Goal: Task Accomplishment & Management: Complete application form

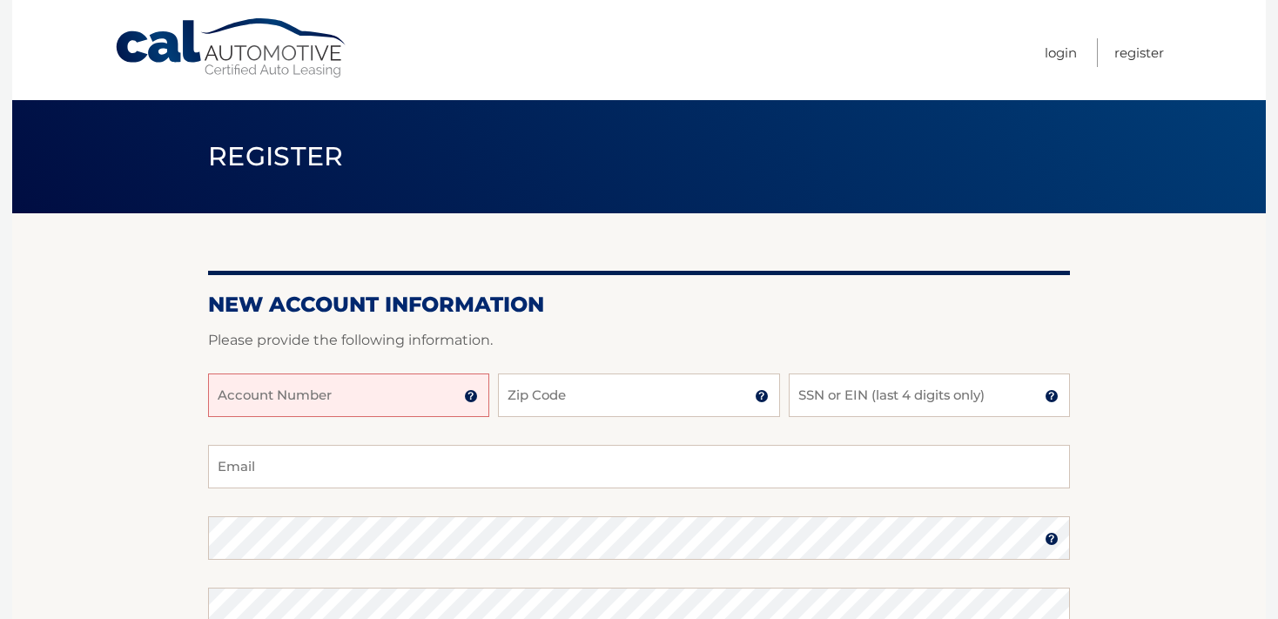
click at [244, 392] on input "Account Number" at bounding box center [348, 396] width 281 height 44
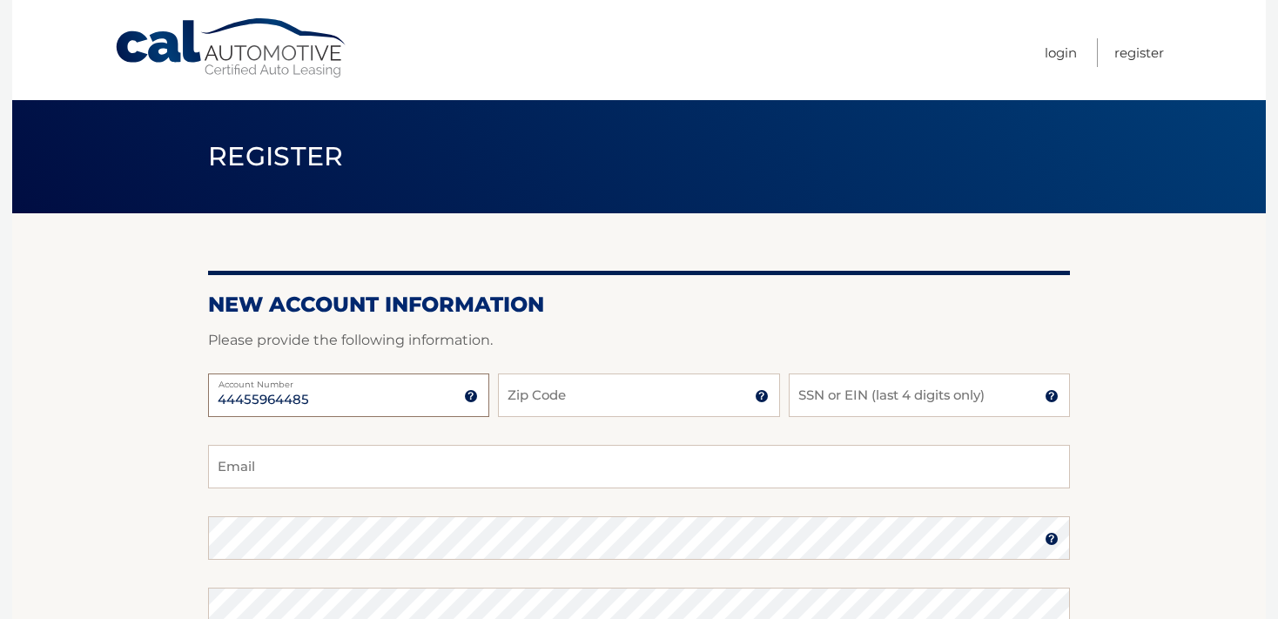
type input "44455964485"
click at [542, 412] on input "Zip Code" at bounding box center [638, 396] width 281 height 44
type input "10306"
click at [832, 394] on input "SSN or EIN (last 4 digits only)" at bounding box center [929, 396] width 281 height 44
drag, startPoint x: 832, startPoint y: 394, endPoint x: 844, endPoint y: 395, distance: 11.4
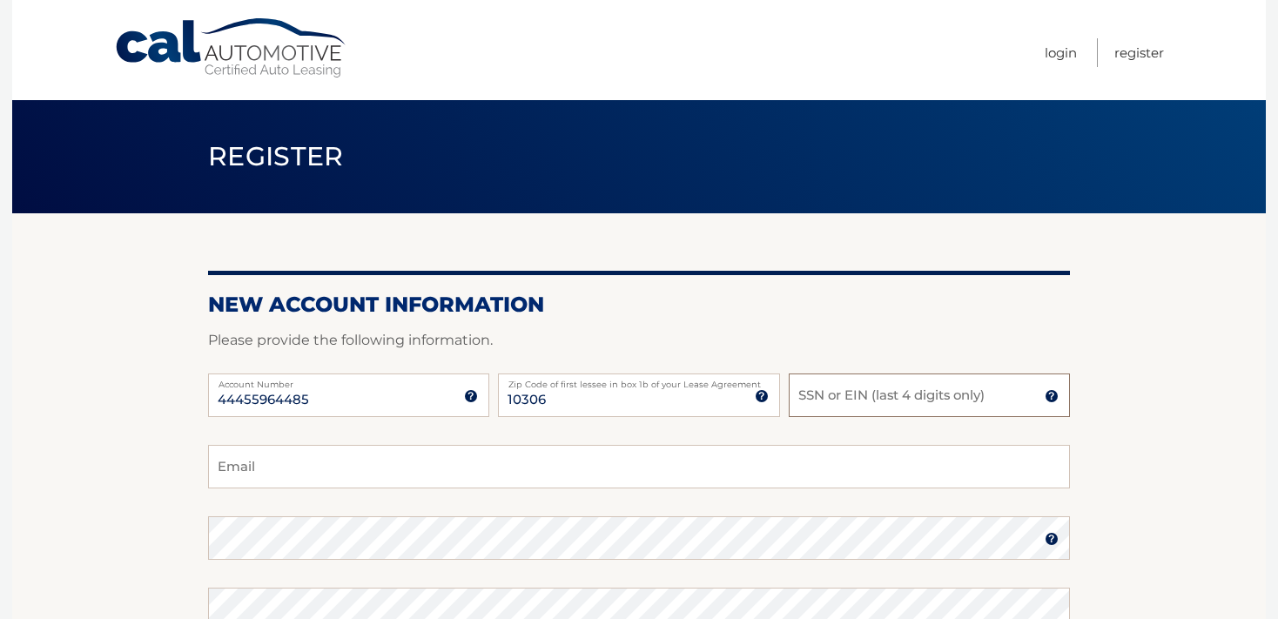
click at [834, 394] on input "SSN or EIN (last 4 digits only)" at bounding box center [929, 396] width 281 height 44
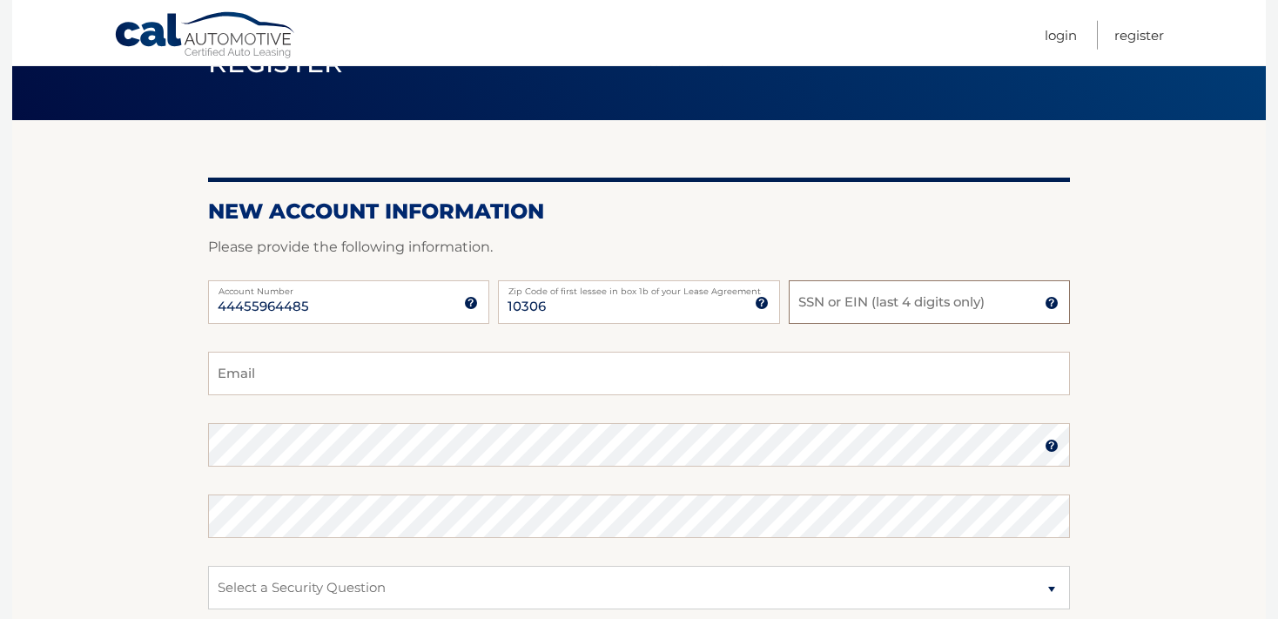
scroll to position [153, 0]
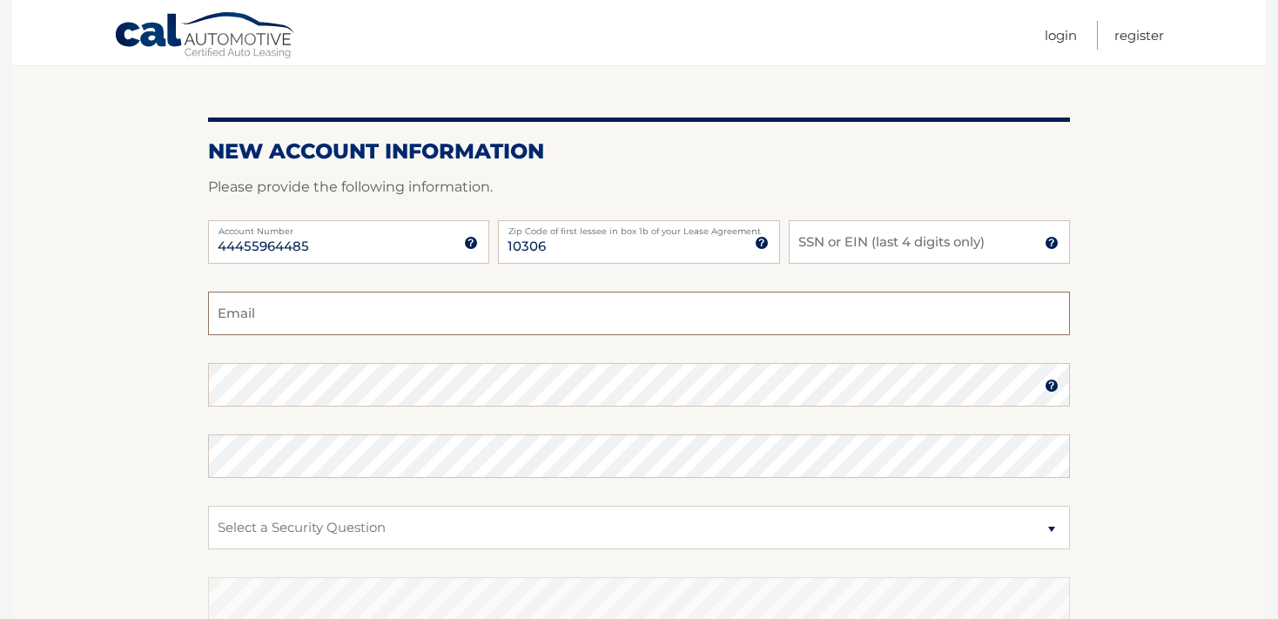
click at [343, 296] on input "Email" at bounding box center [639, 314] width 862 height 44
click at [327, 312] on input "Email" at bounding box center [639, 314] width 862 height 44
type input "h"
type input "geohanaa@hotmail.com"
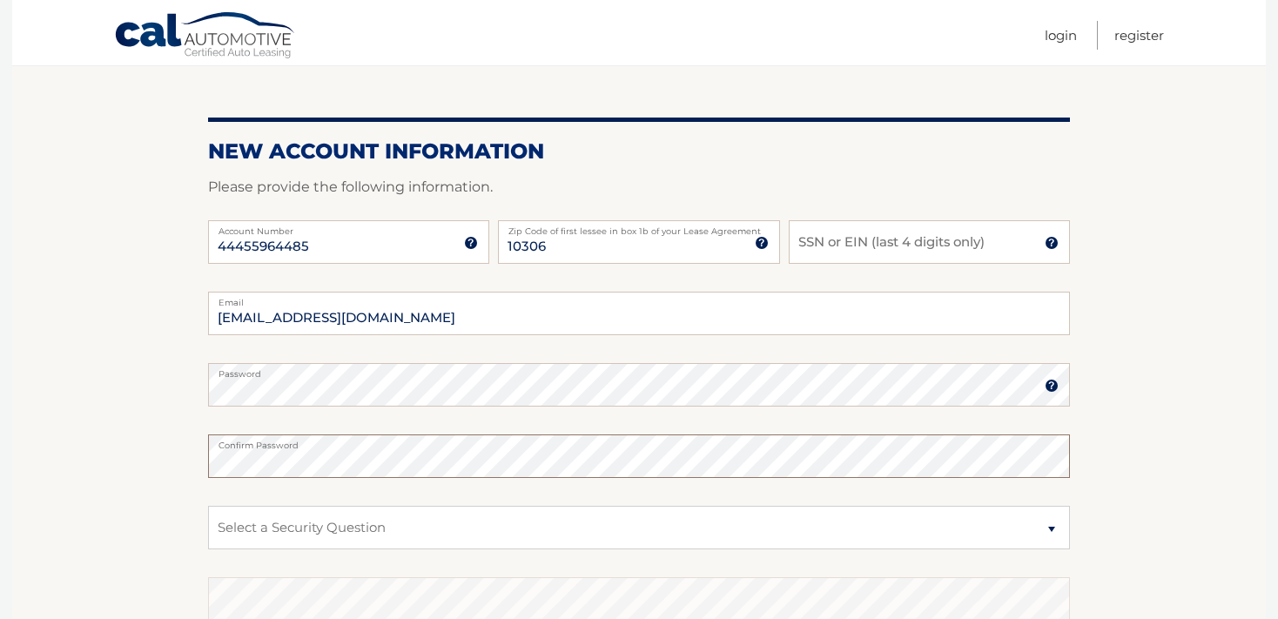
scroll to position [307, 0]
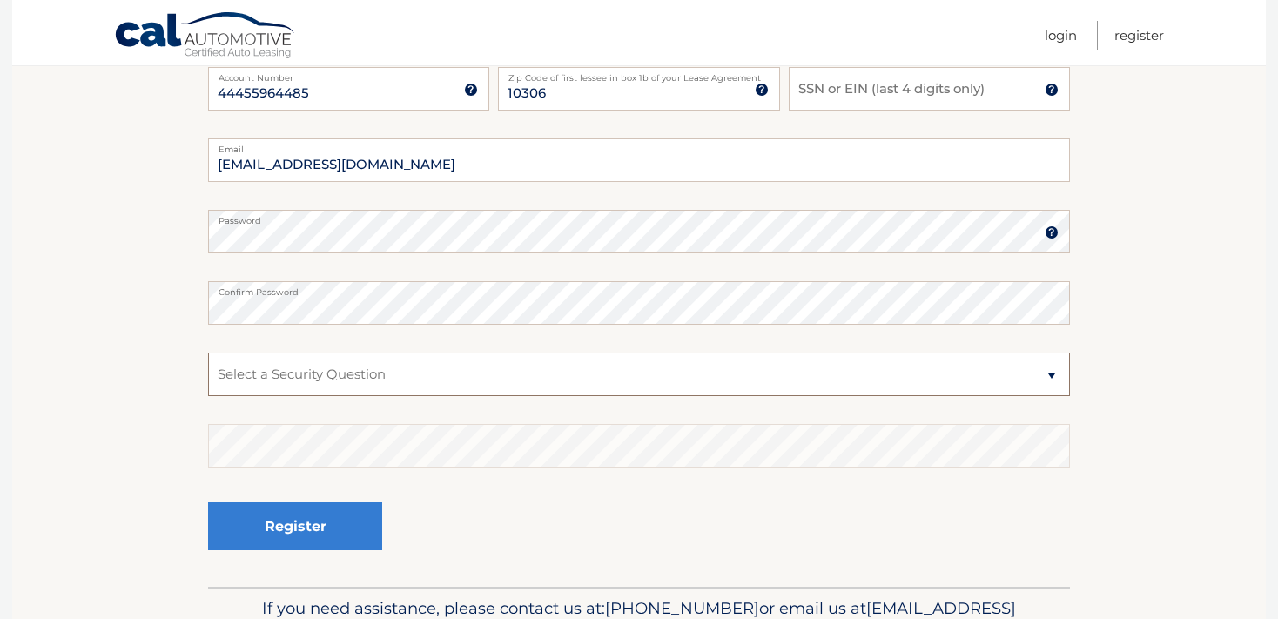
select select "3"
click option "What street did you live on in the third grade?" at bounding box center [0, 0] width 0 height 0
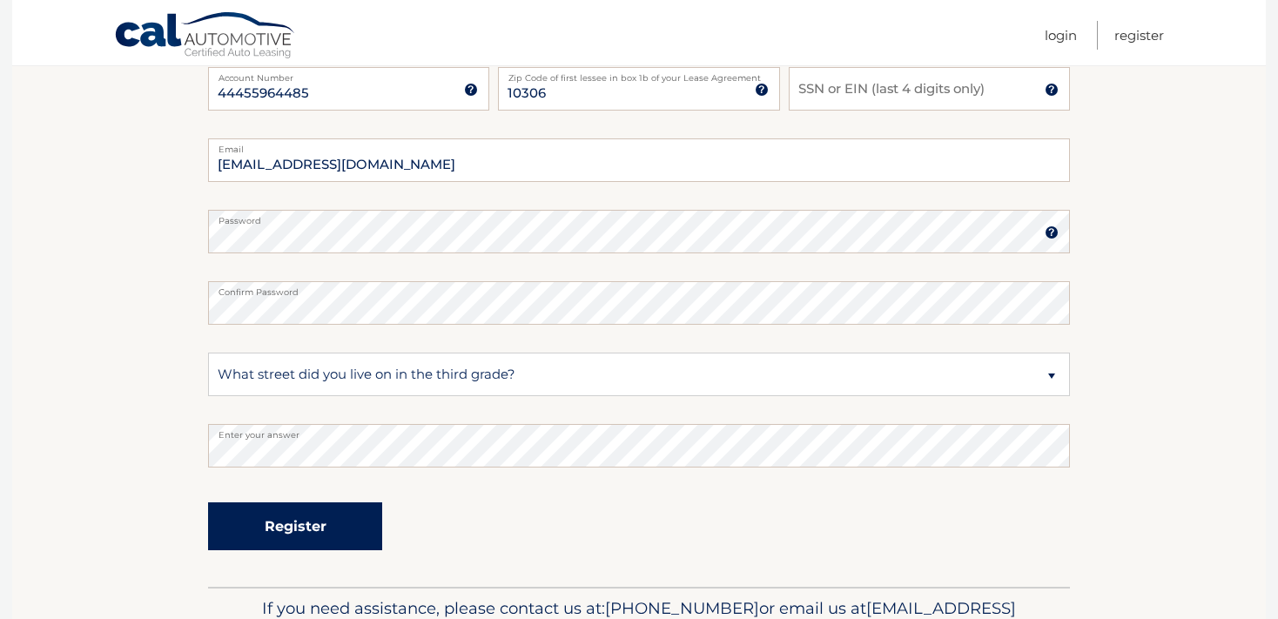
click at [317, 540] on button "Register" at bounding box center [295, 526] width 174 height 48
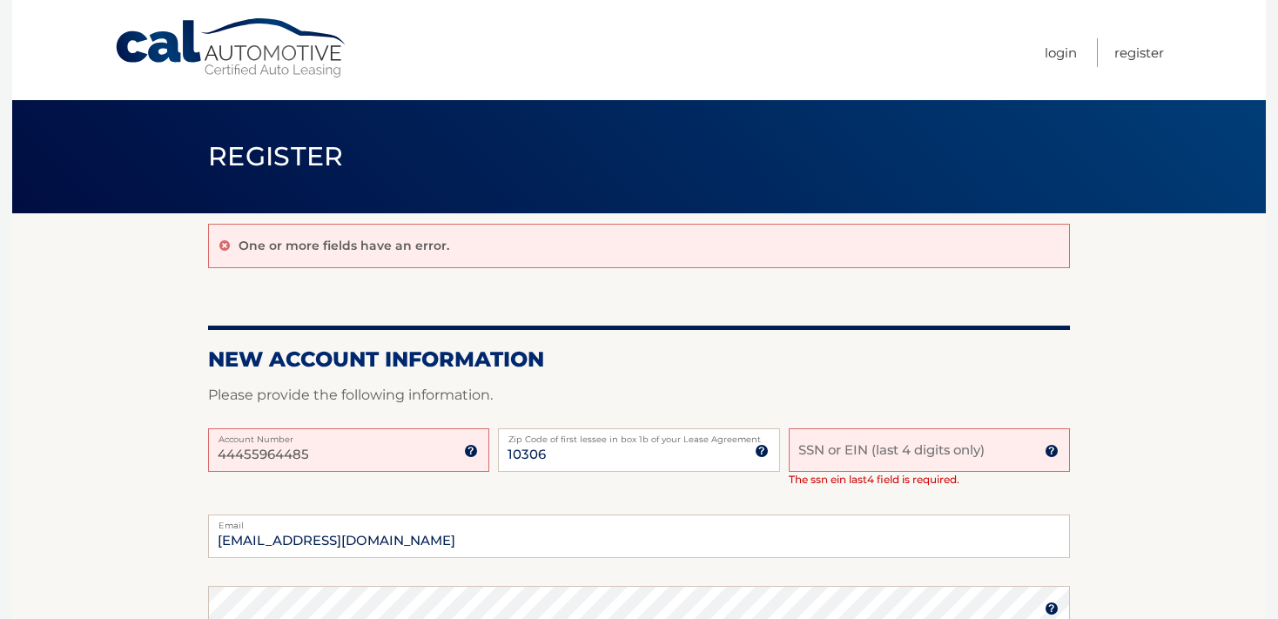
click at [441, 492] on div "44455964485 Account Number 11 digit account number provided on your coupon book…" at bounding box center [639, 471] width 862 height 86
click at [887, 462] on input "SSN or EIN (last 4 digits only)" at bounding box center [929, 450] width 281 height 44
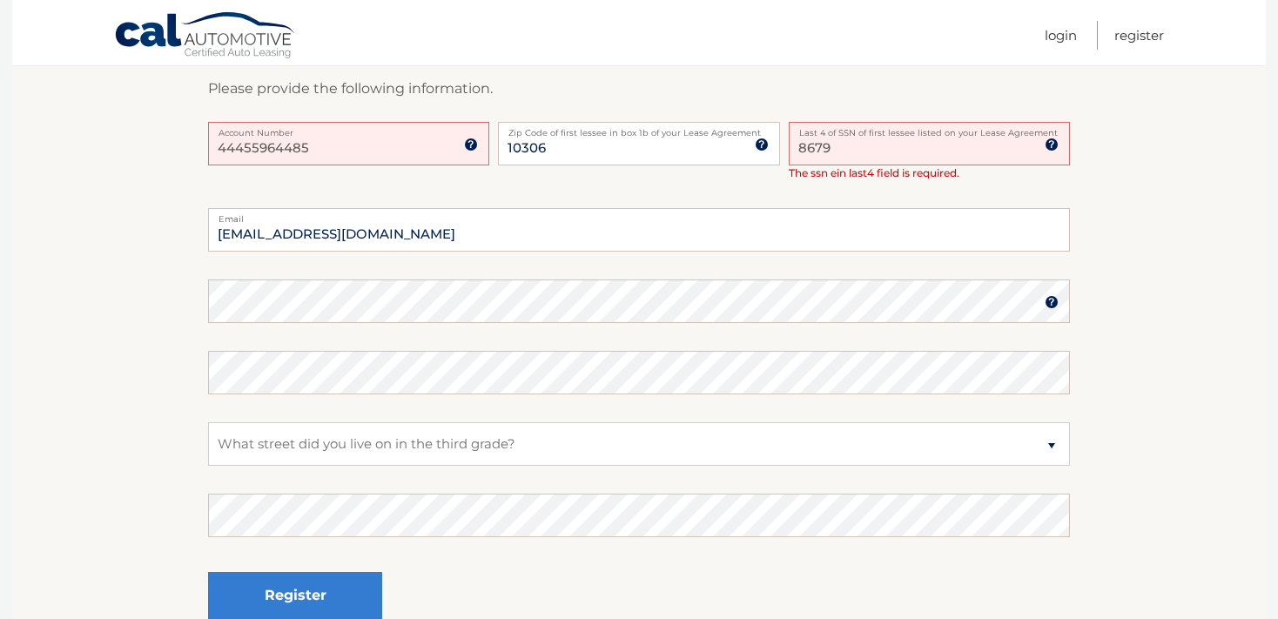
scroll to position [474, 0]
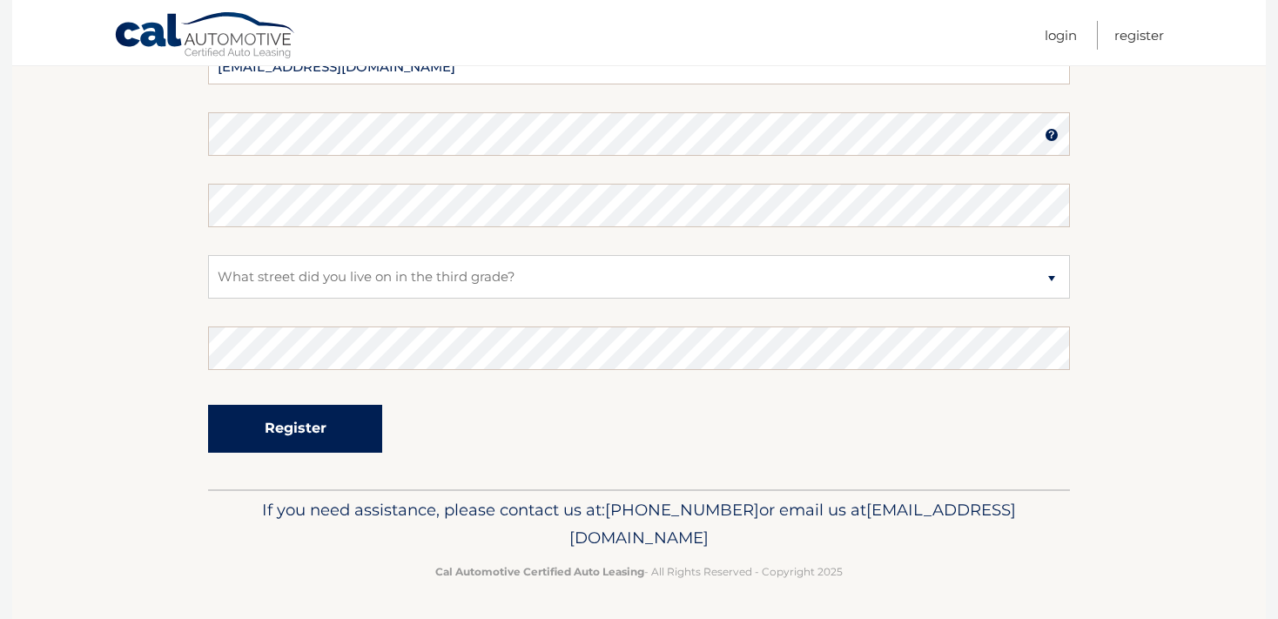
type input "8679"
click at [324, 435] on button "Register" at bounding box center [295, 429] width 174 height 48
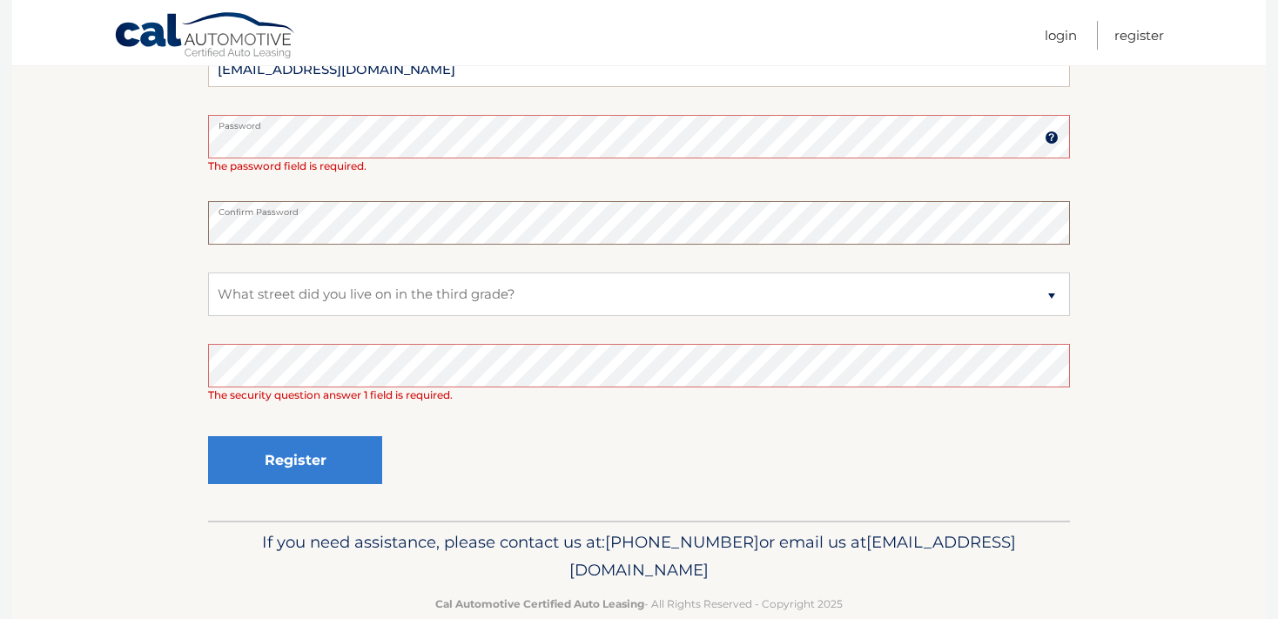
scroll to position [460, 0]
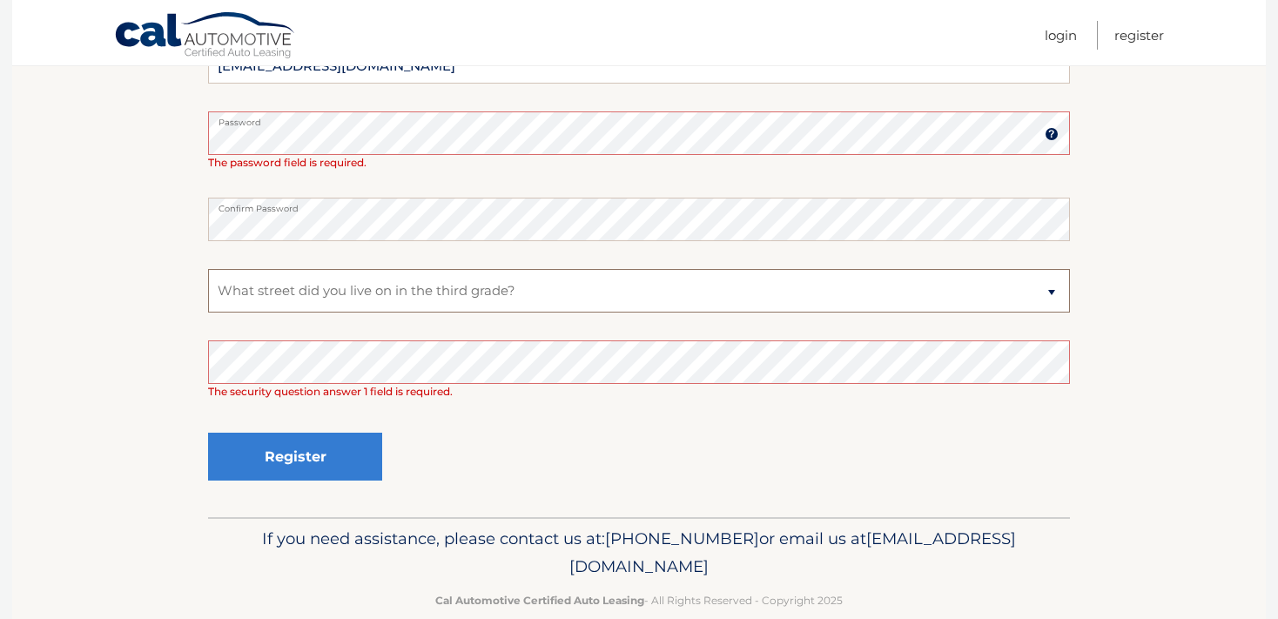
click at [208, 269] on select "Select a Security Question What was the name of your elementary school? What is…" at bounding box center [639, 291] width 862 height 44
select select "4"
click option "In what city or town was your first job?" at bounding box center [0, 0] width 0 height 0
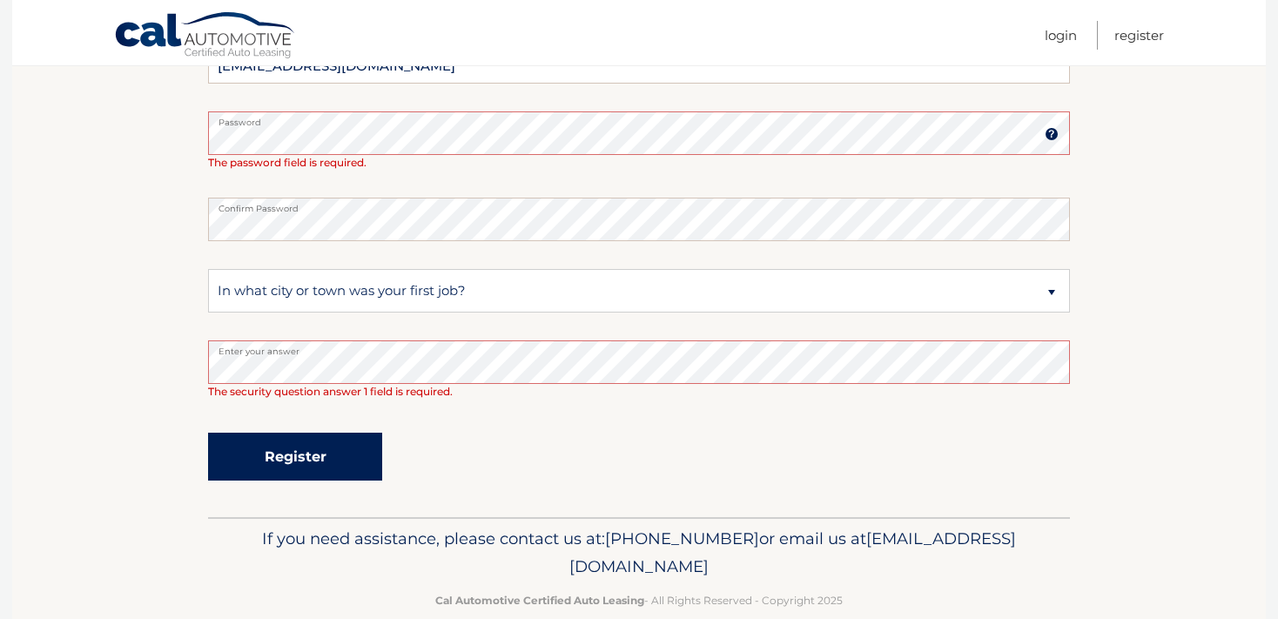
click at [319, 455] on button "Register" at bounding box center [295, 457] width 174 height 48
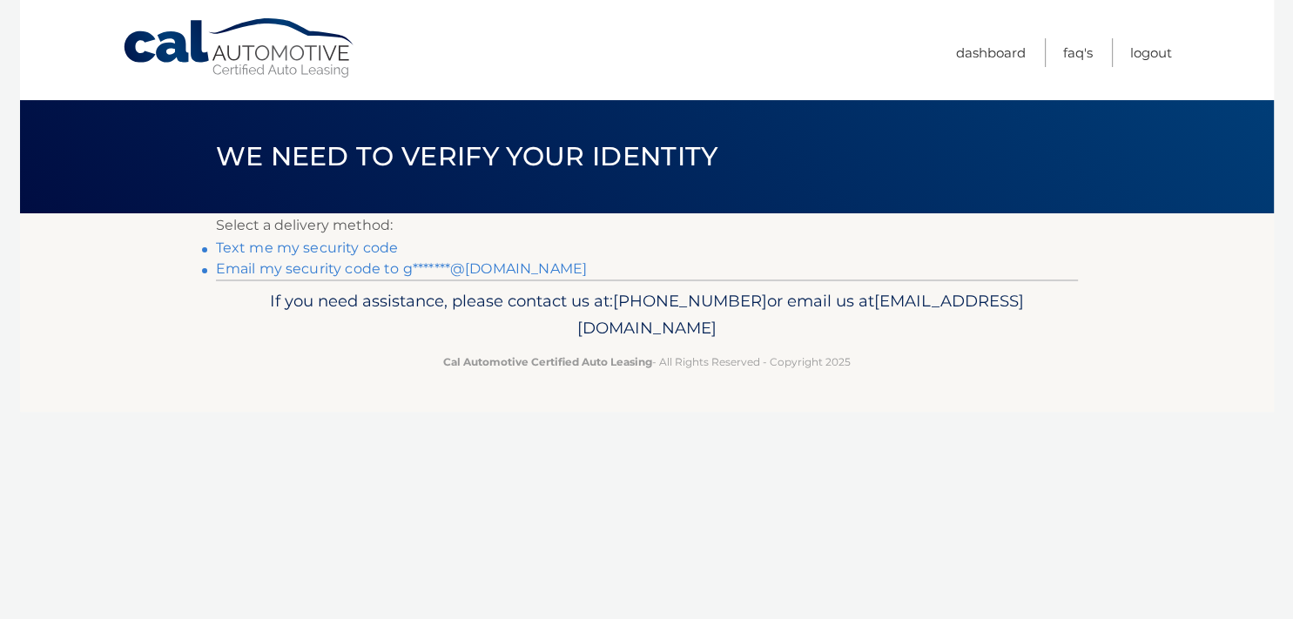
click at [273, 369] on p "Cal Automotive Certified Auto Leasing - All Rights Reserved - Copyright 2025" at bounding box center [646, 362] width 839 height 18
click at [302, 375] on div "If you need assistance, please contact us at: [PHONE_NUMBER] or email us at [EM…" at bounding box center [647, 329] width 862 height 98
click at [327, 272] on link "Email my security code to g*******@[DOMAIN_NAME]" at bounding box center [402, 268] width 372 height 17
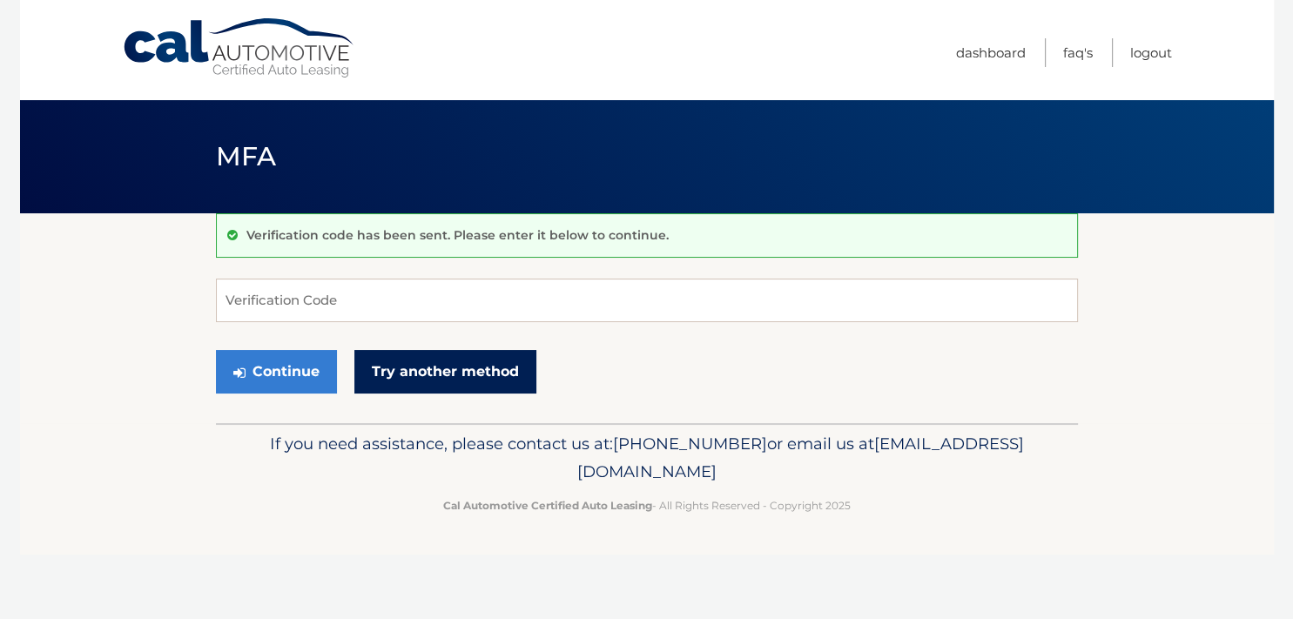
click at [432, 375] on link "Try another method" at bounding box center [445, 372] width 182 height 44
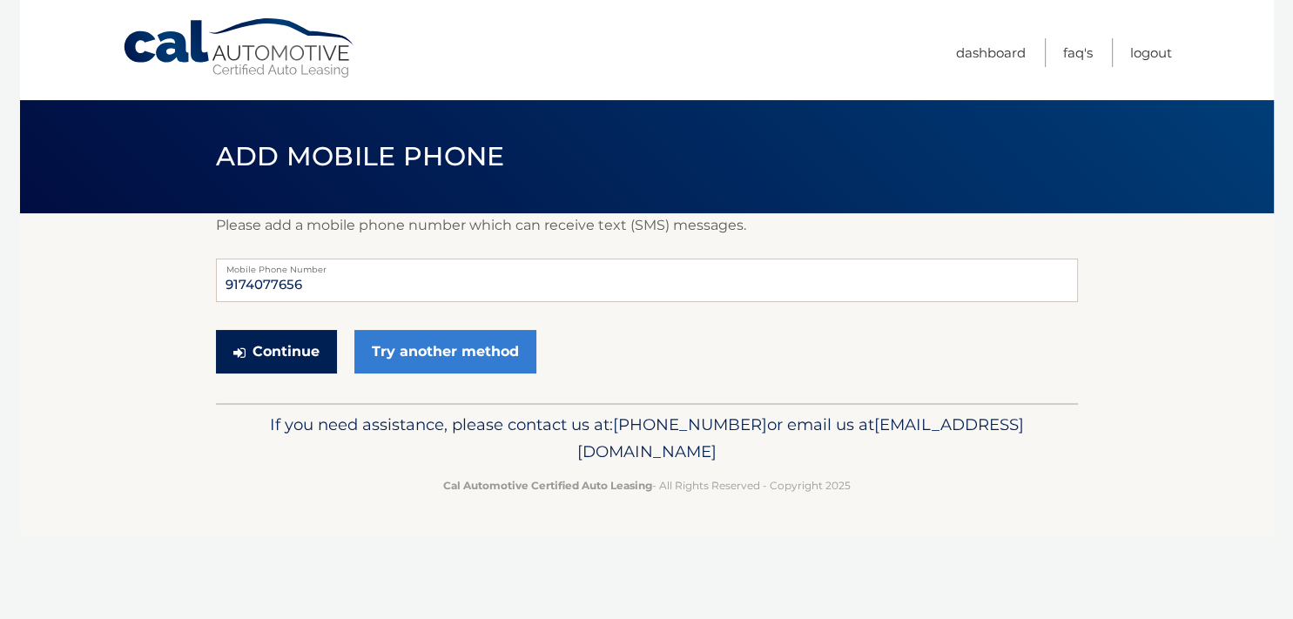
click at [276, 357] on button "Continue" at bounding box center [276, 352] width 121 height 44
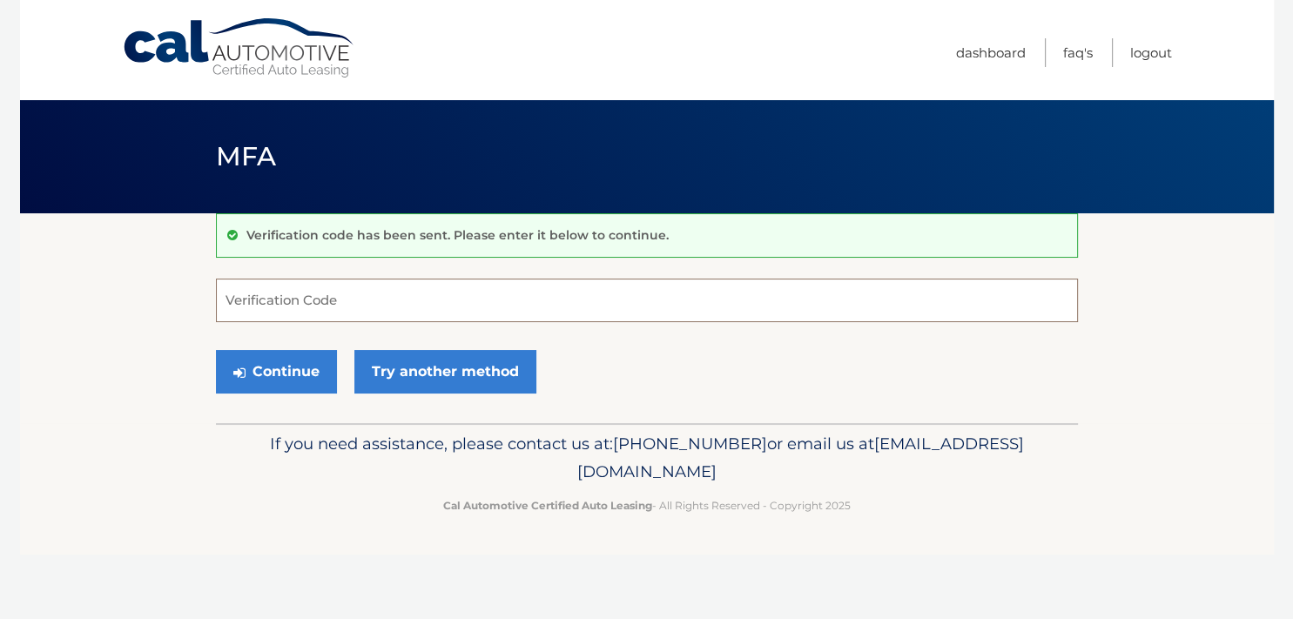
click at [391, 308] on input "Verification Code" at bounding box center [647, 301] width 862 height 44
type input "567313"
click at [267, 370] on button "Continue" at bounding box center [276, 372] width 121 height 44
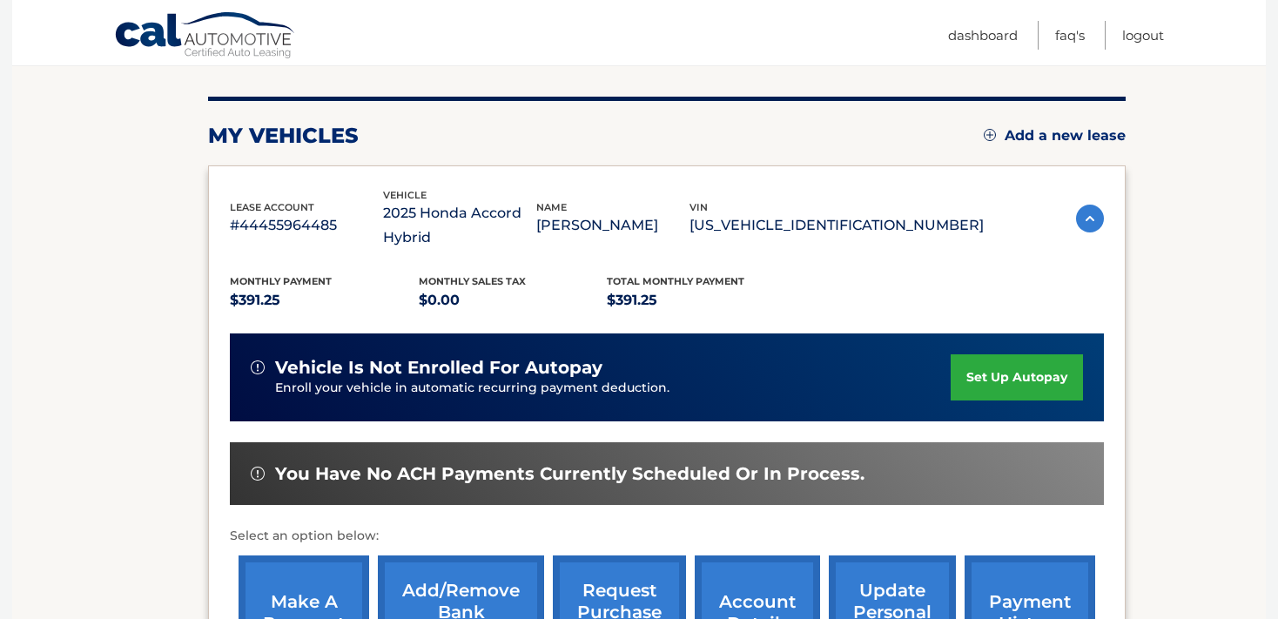
scroll to position [348, 0]
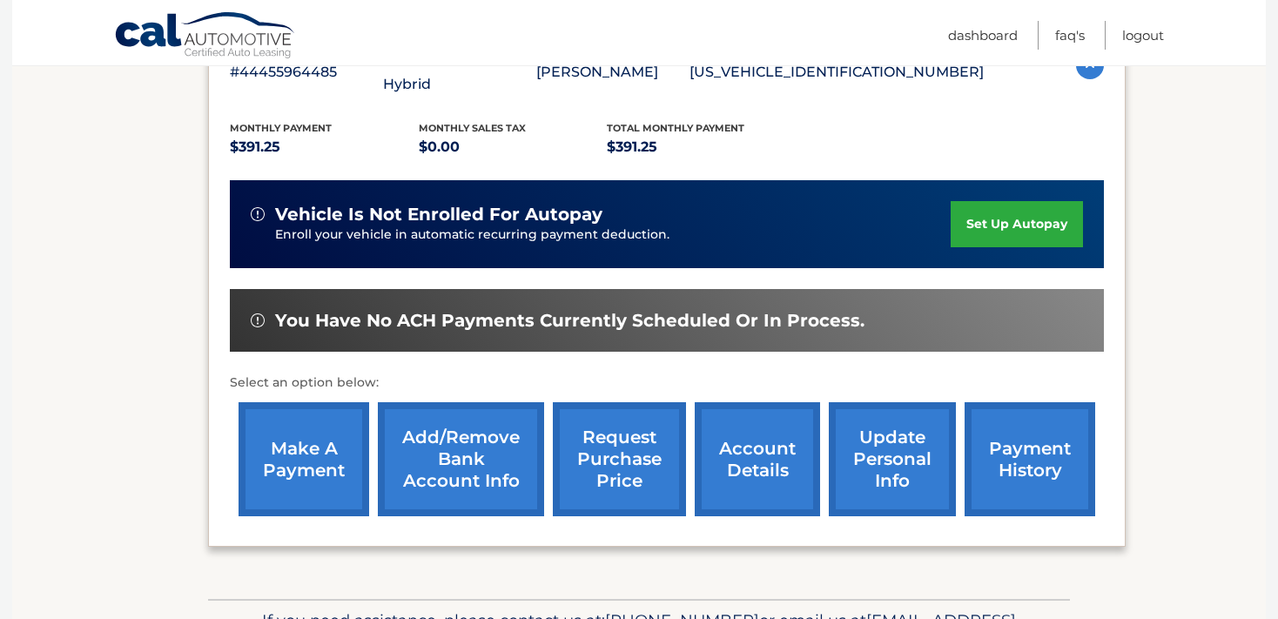
click at [697, 488] on link "account details" at bounding box center [757, 459] width 125 height 114
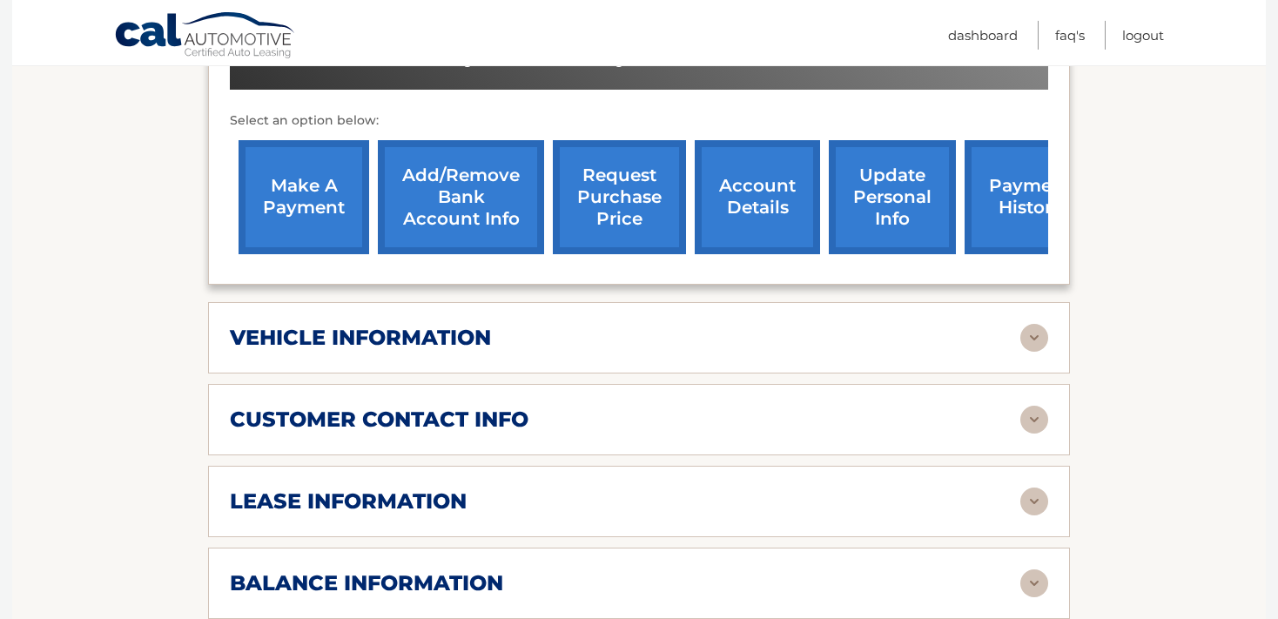
scroll to position [613, 0]
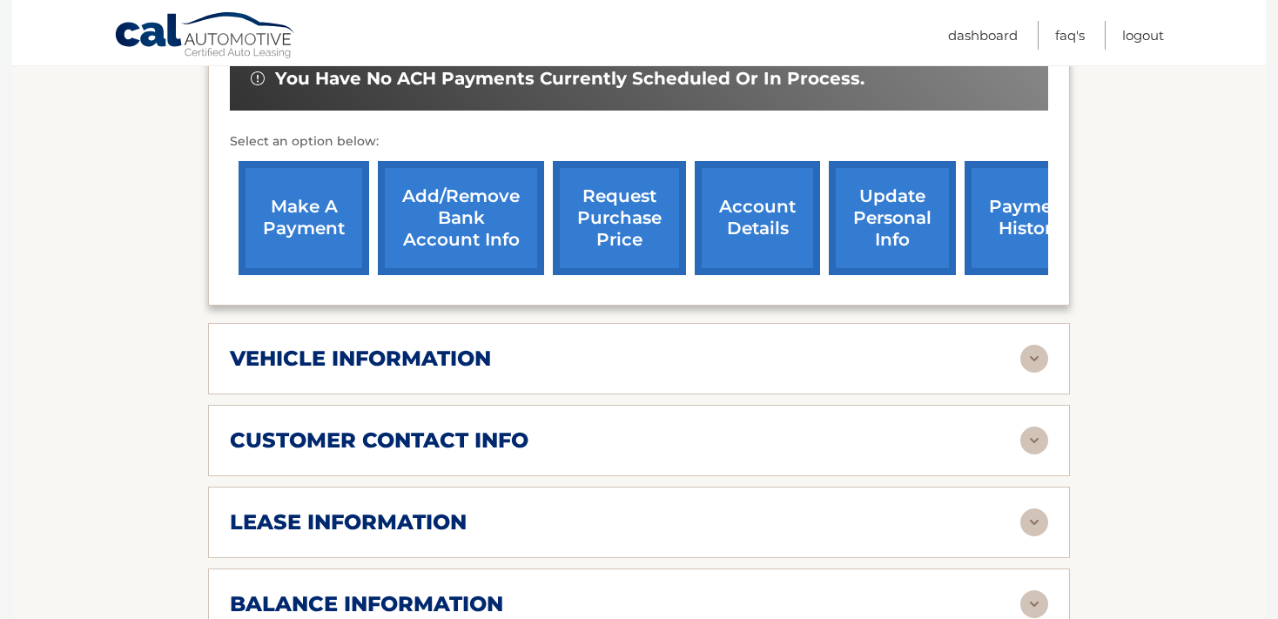
click at [1038, 373] on img at bounding box center [1035, 359] width 28 height 28
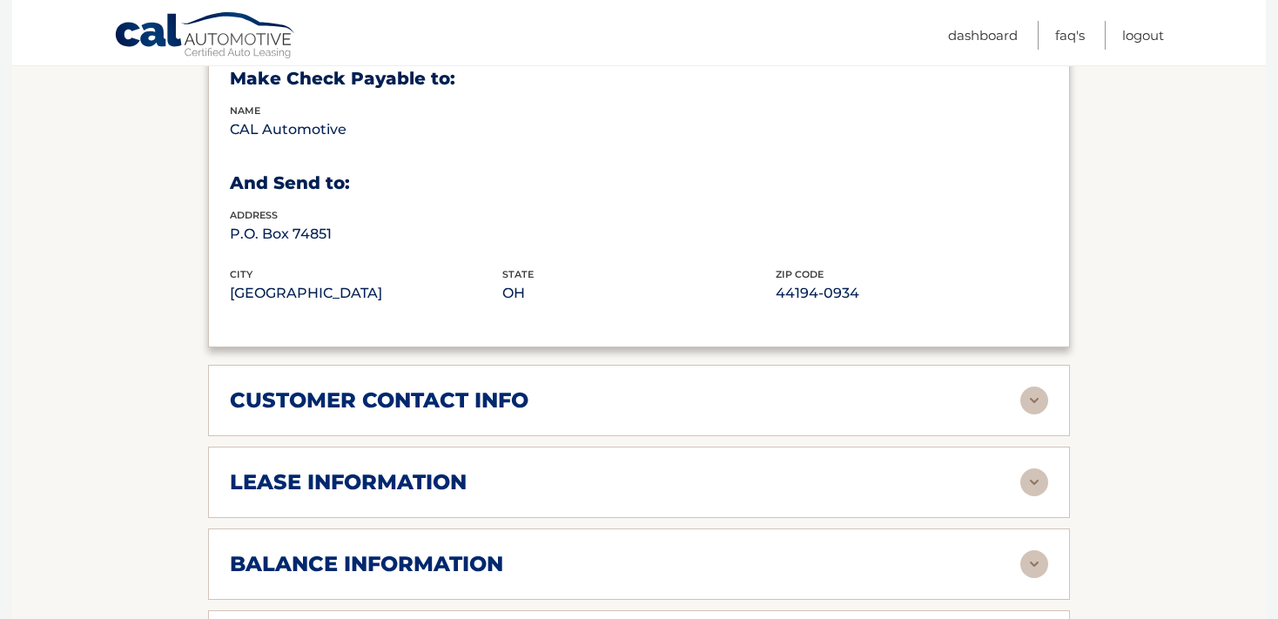
scroll to position [1226, 0]
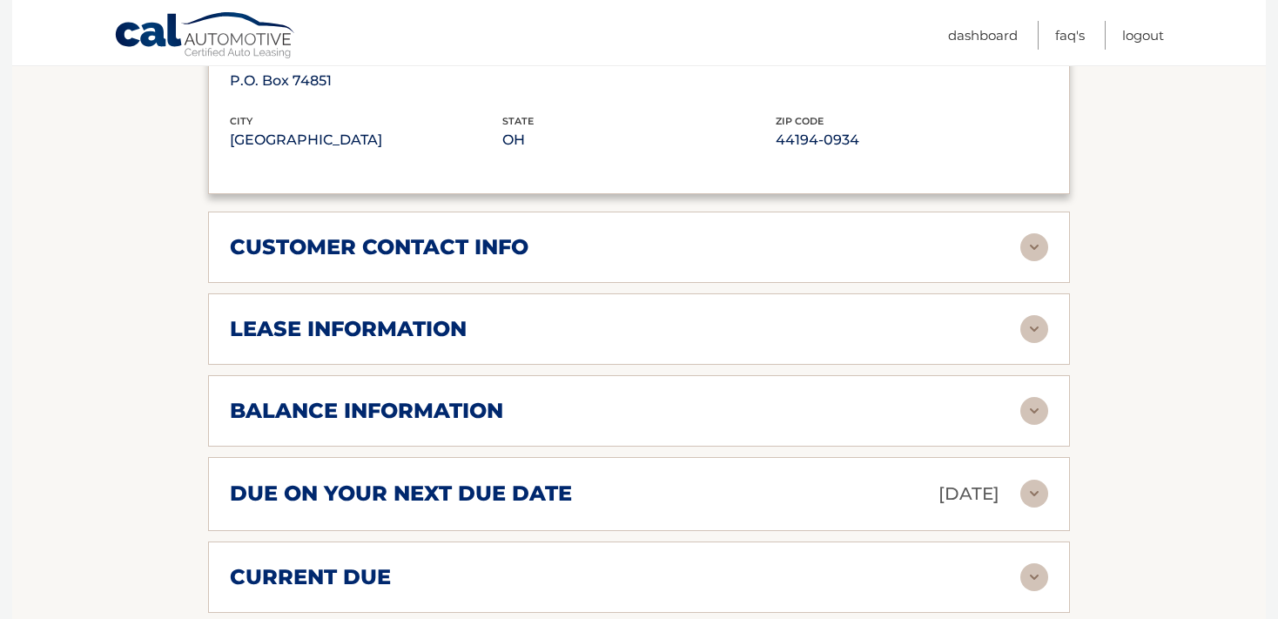
click at [589, 260] on div "customer contact info" at bounding box center [625, 247] width 791 height 26
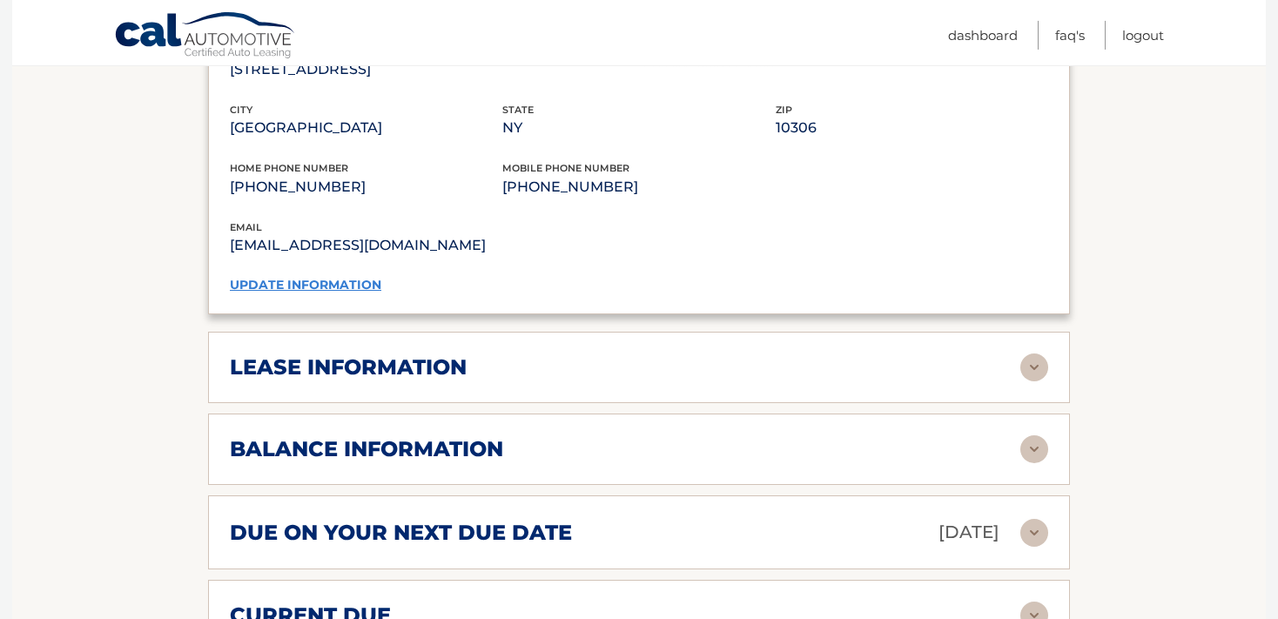
scroll to position [1533, 0]
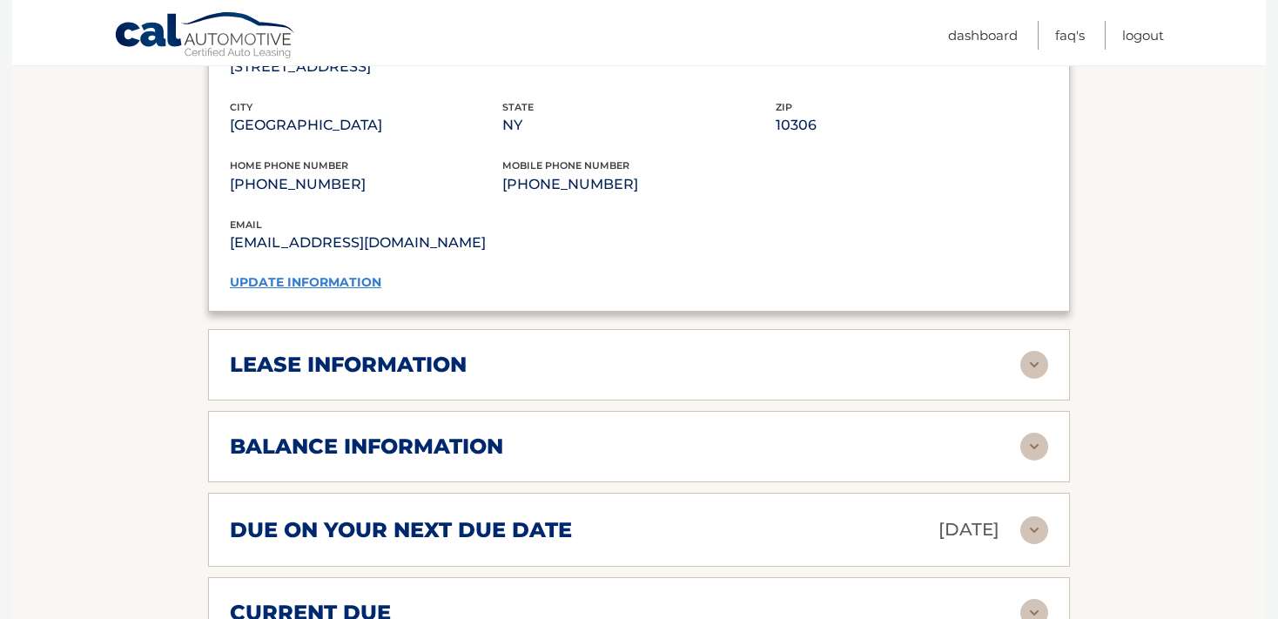
click at [521, 378] on div "lease information" at bounding box center [625, 365] width 791 height 26
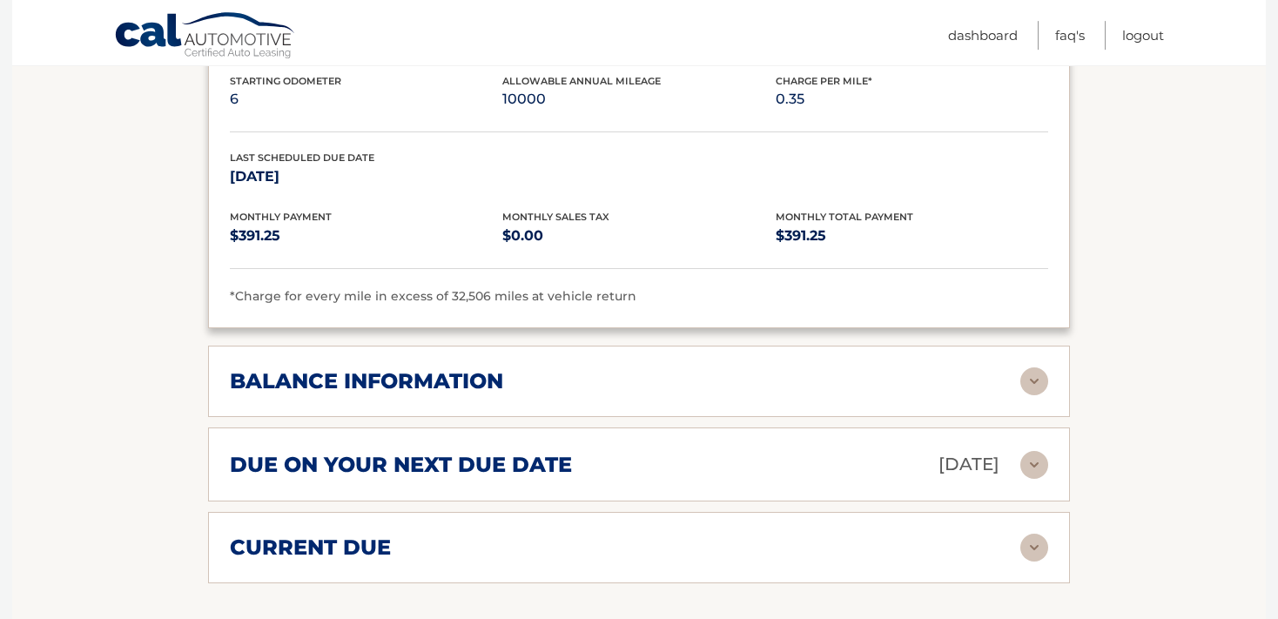
scroll to position [1992, 0]
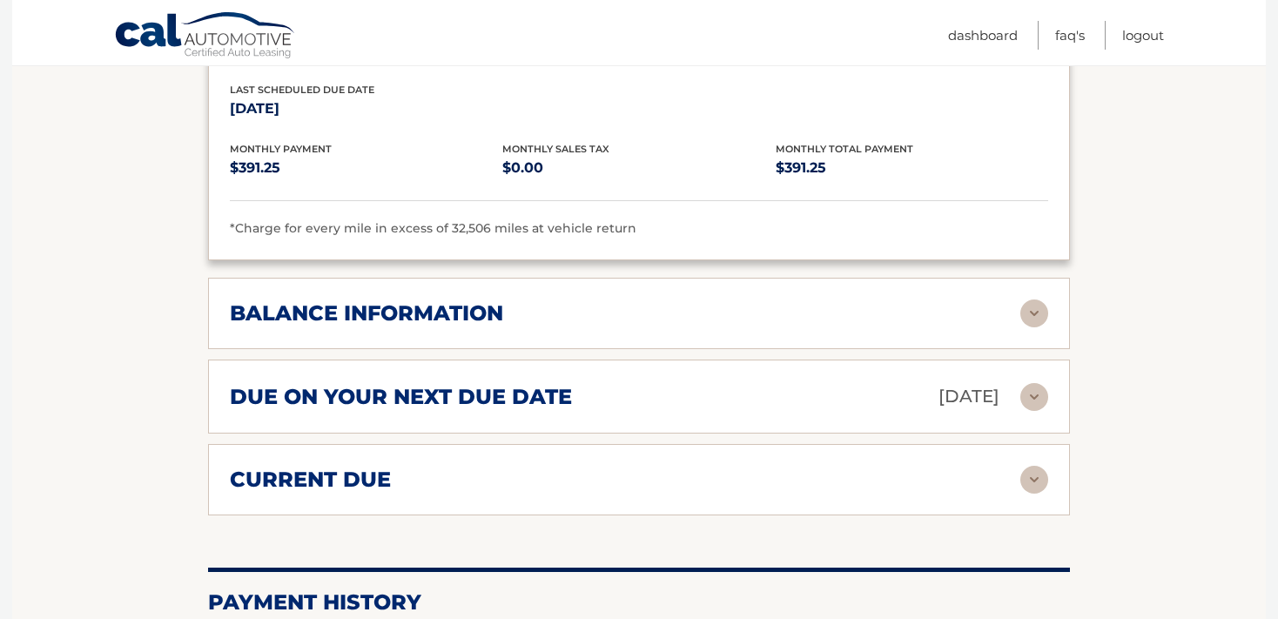
click at [511, 349] on div "balance information Payments Received 2 Payments Remaining 37 Next Payment will…" at bounding box center [639, 313] width 862 height 71
click at [444, 327] on div "balance information" at bounding box center [639, 314] width 819 height 28
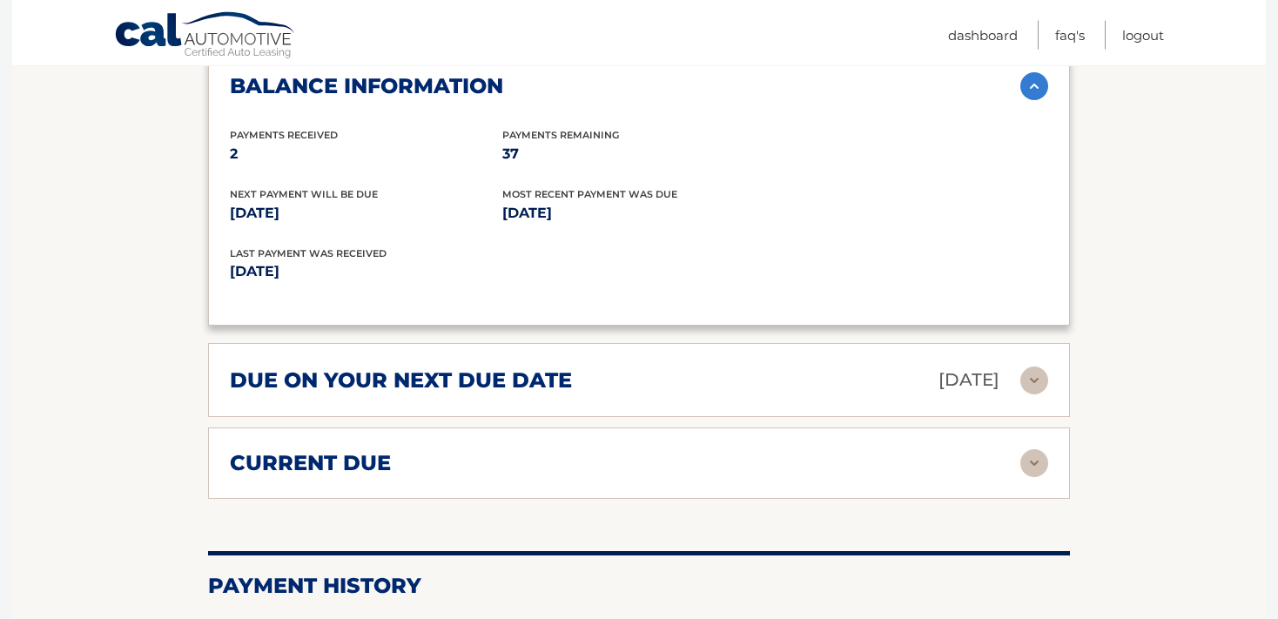
scroll to position [2299, 0]
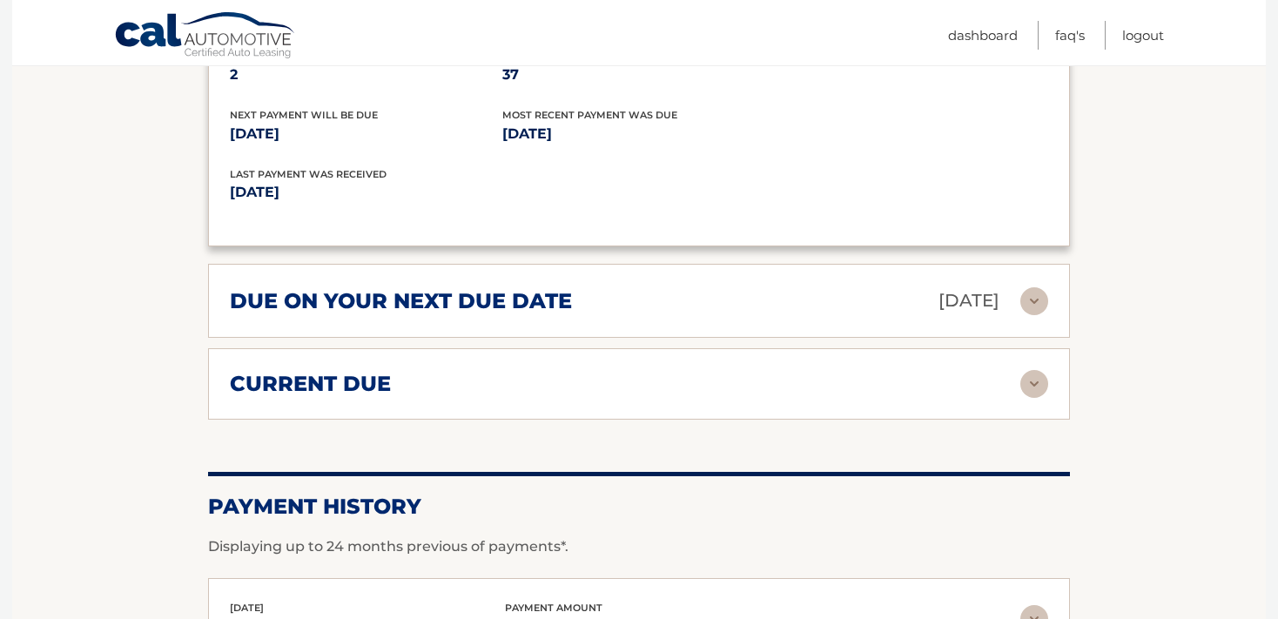
click at [481, 316] on div "due on your next due date Sep 05, 2025" at bounding box center [625, 301] width 791 height 30
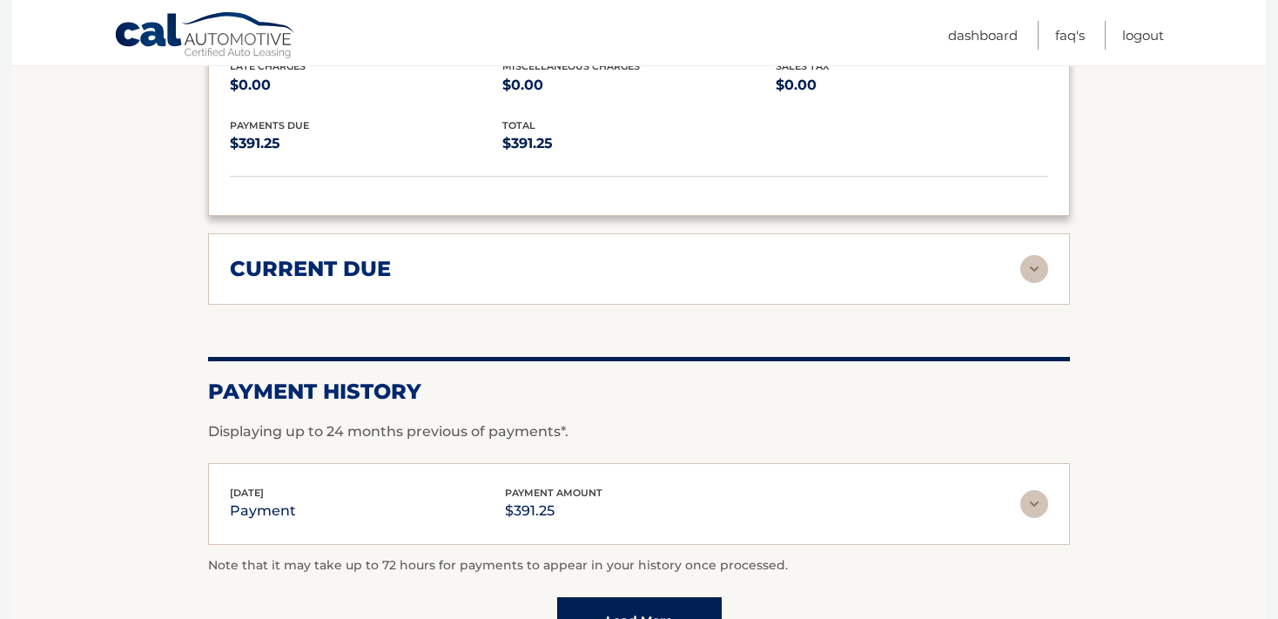
scroll to position [2605, 0]
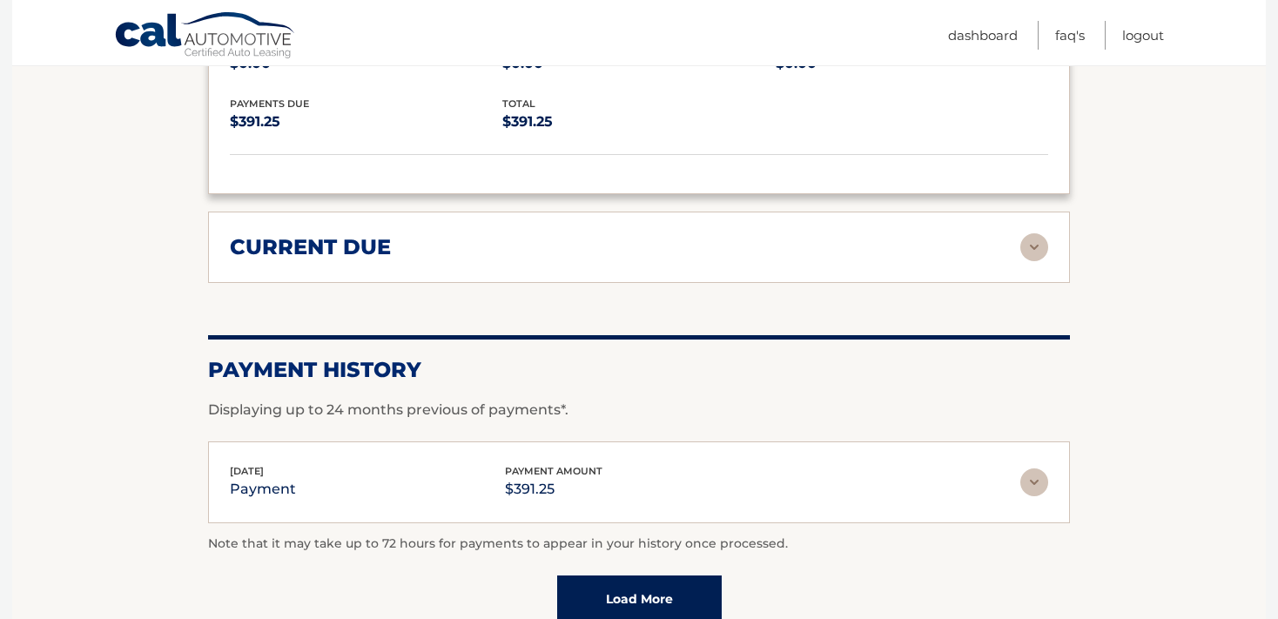
click at [413, 283] on div "current due Late Charges $0.00 Miscelleneous Charges* $0.00 Sales Tax $0.00 pay…" at bounding box center [639, 247] width 862 height 71
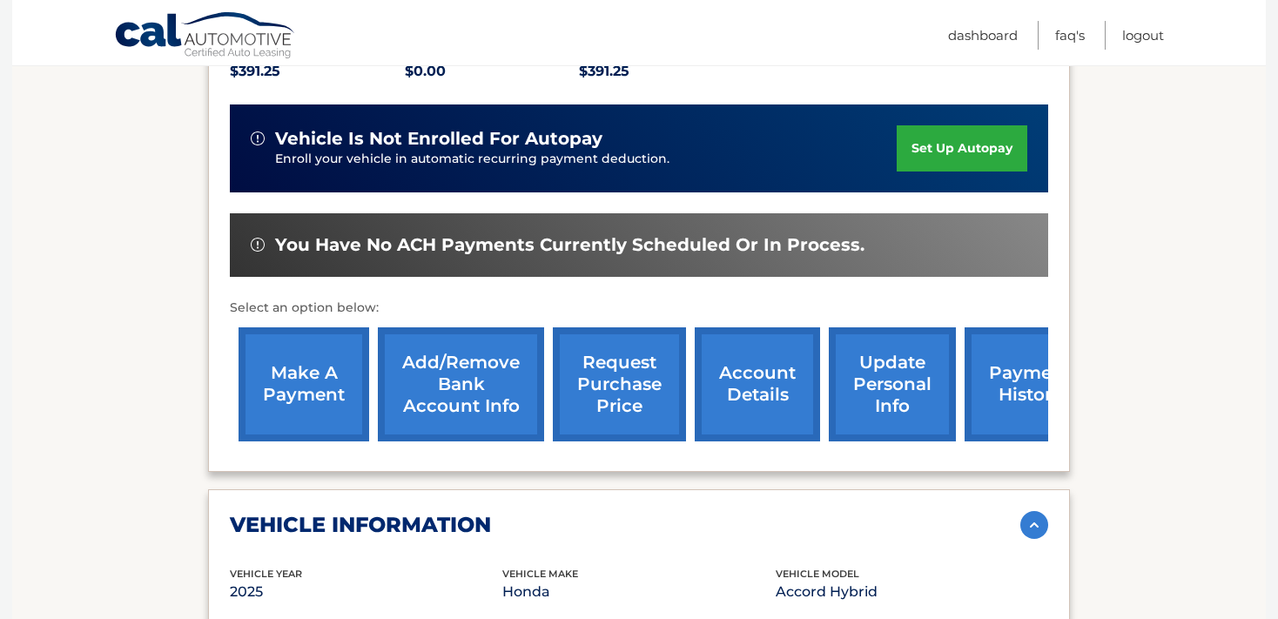
scroll to position [0, 0]
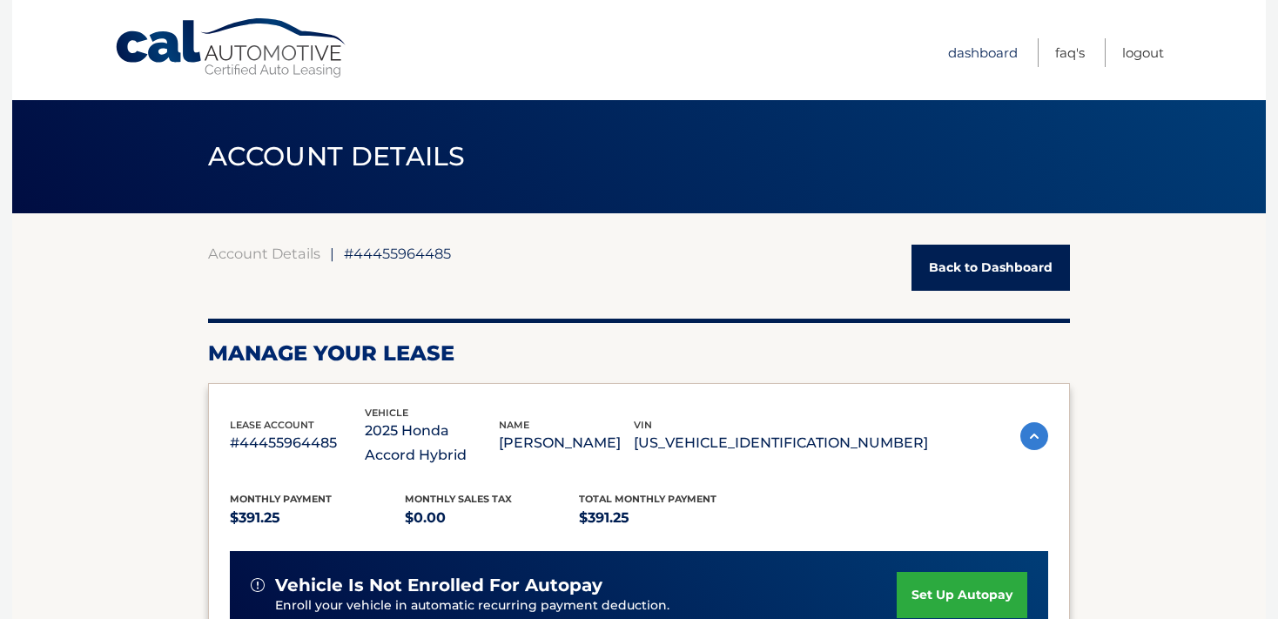
click at [977, 51] on link "Dashboard" at bounding box center [983, 52] width 70 height 29
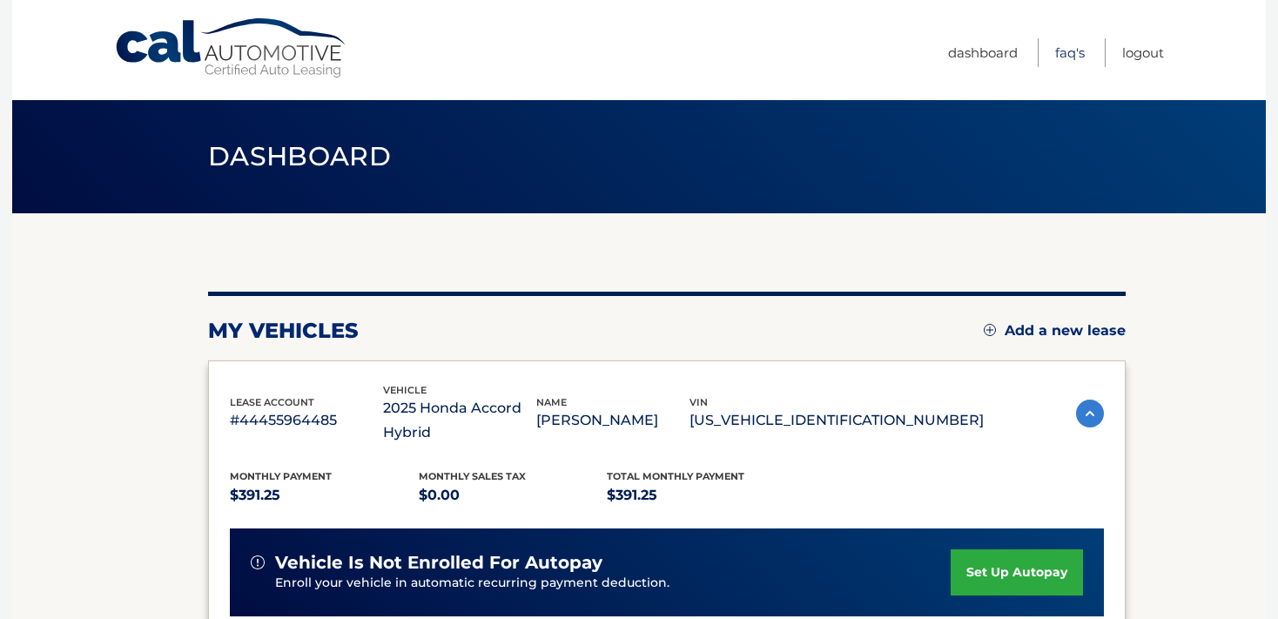
click at [1064, 51] on link "FAQ's" at bounding box center [1070, 52] width 30 height 29
click at [1148, 52] on link "Logout" at bounding box center [1143, 52] width 42 height 29
